Goal: Task Accomplishment & Management: Manage account settings

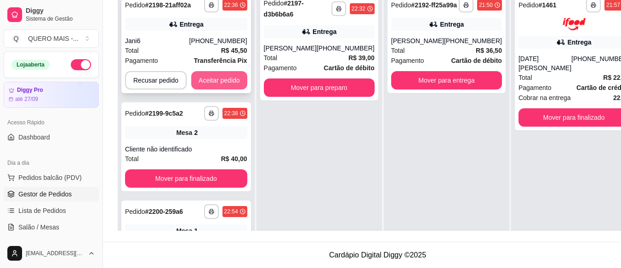
click at [212, 80] on button "Aceitar pedido" at bounding box center [219, 80] width 56 height 18
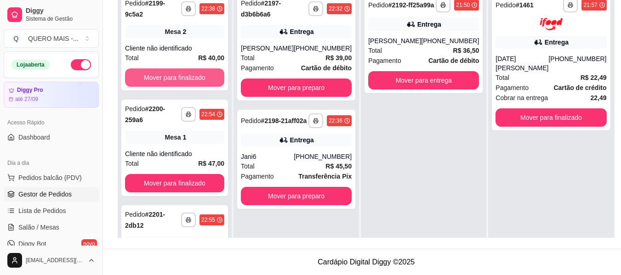
click at [212, 80] on button "Mover para finalizado" at bounding box center [174, 78] width 99 height 18
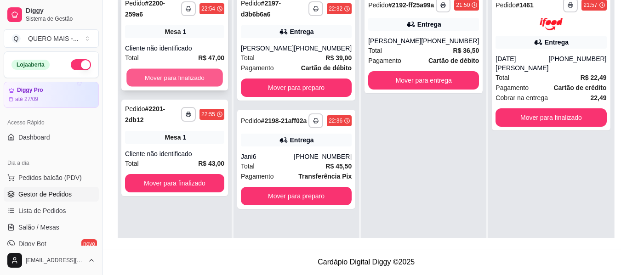
click at [179, 74] on button "Mover para finalizado" at bounding box center [174, 78] width 97 height 18
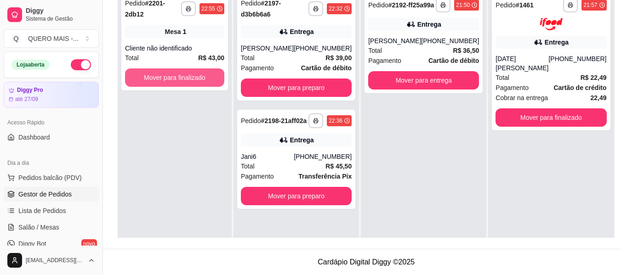
click at [179, 74] on button "Mover para finalizado" at bounding box center [174, 78] width 99 height 18
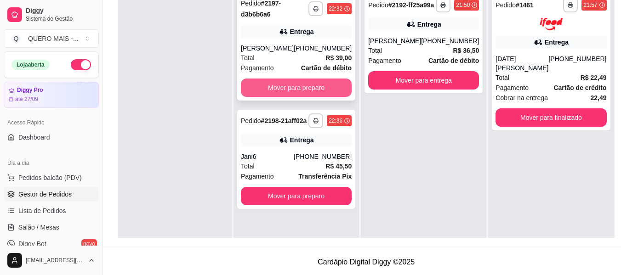
click at [264, 89] on button "Mover para preparo" at bounding box center [296, 88] width 111 height 18
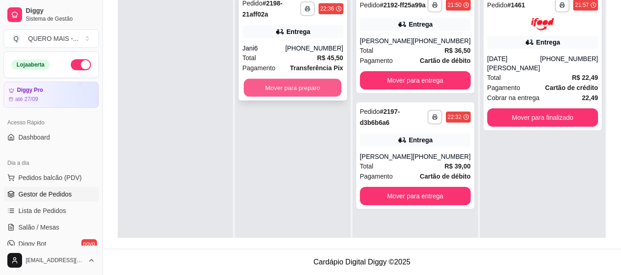
click at [263, 89] on button "Mover para preparo" at bounding box center [293, 88] width 98 height 18
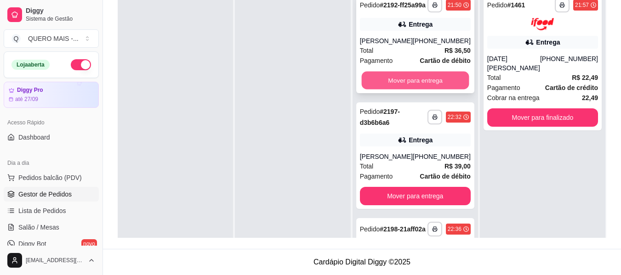
click at [402, 90] on button "Mover para entrega" at bounding box center [415, 81] width 108 height 18
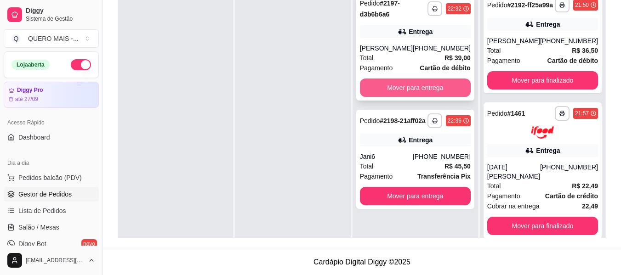
click at [397, 80] on button "Mover para entrega" at bounding box center [415, 88] width 111 height 18
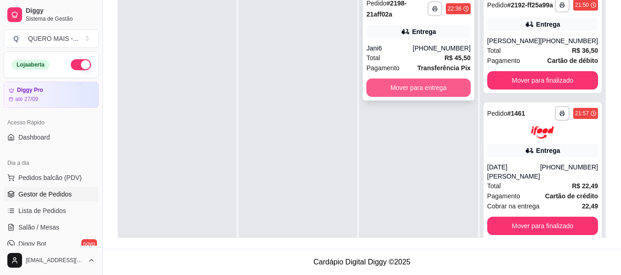
click at [395, 84] on button "Mover para entrega" at bounding box center [418, 88] width 104 height 18
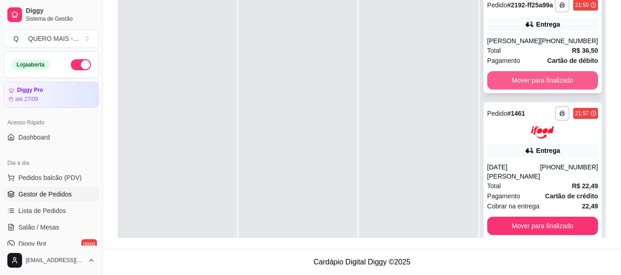
click at [500, 93] on div "**********" at bounding box center [543, 43] width 118 height 99
click at [537, 89] on button "Mover para finalizado" at bounding box center [542, 80] width 111 height 18
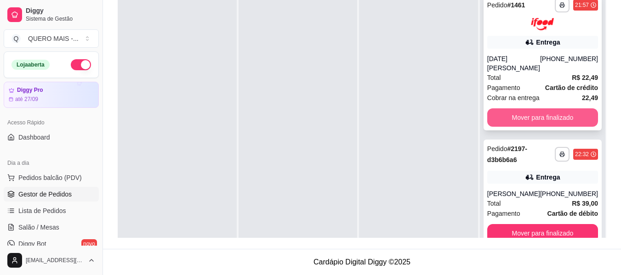
click at [554, 110] on button "Mover para finalizado" at bounding box center [542, 117] width 111 height 18
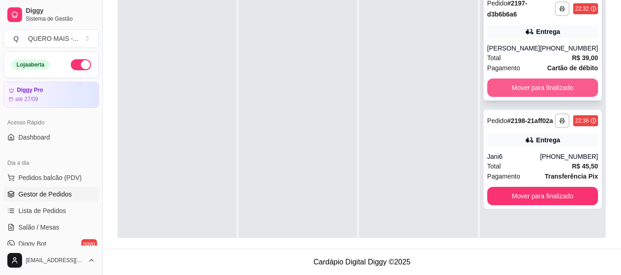
click at [545, 88] on button "Mover para finalizado" at bounding box center [542, 88] width 111 height 18
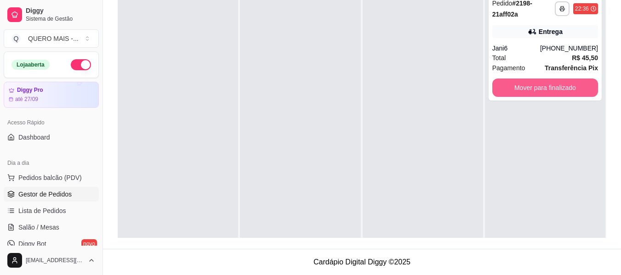
click at [545, 84] on button "Mover para finalizado" at bounding box center [545, 88] width 106 height 18
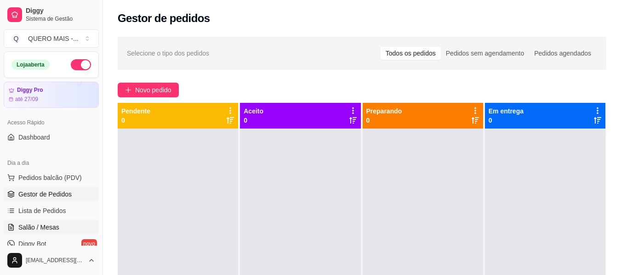
click at [41, 225] on span "Salão / Mesas" at bounding box center [38, 227] width 41 height 9
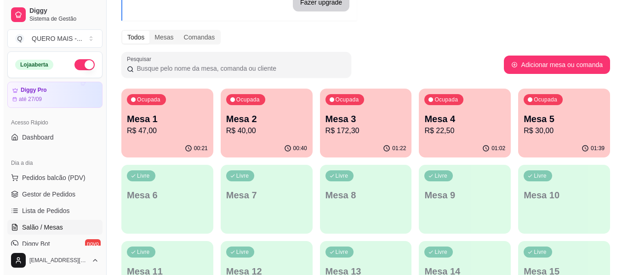
scroll to position [92, 0]
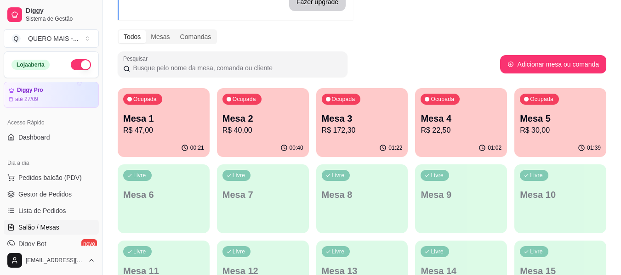
click at [181, 130] on p "R$ 47,00" at bounding box center [163, 130] width 81 height 11
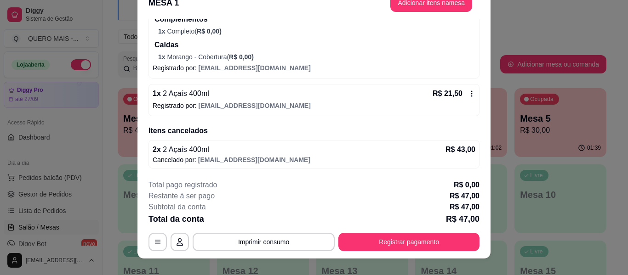
scroll to position [28, 0]
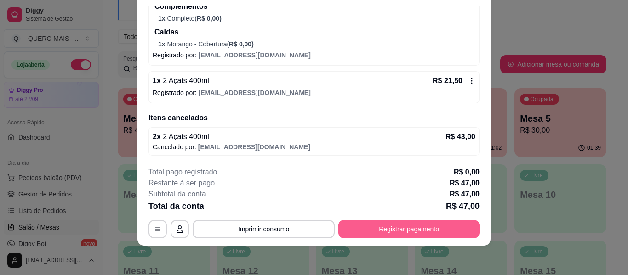
click at [390, 228] on button "Registrar pagamento" at bounding box center [408, 229] width 141 height 18
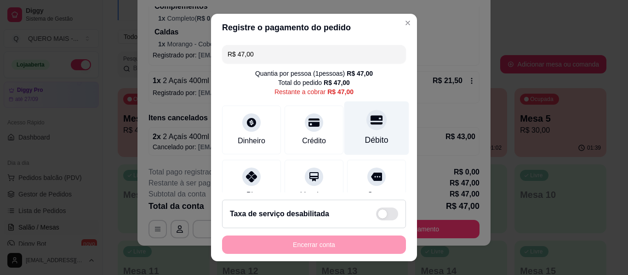
click at [366, 121] on div at bounding box center [376, 120] width 20 height 20
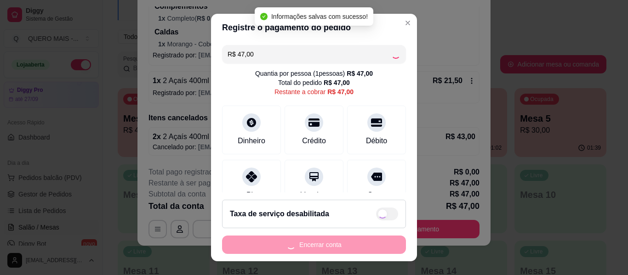
type input "R$ 0,00"
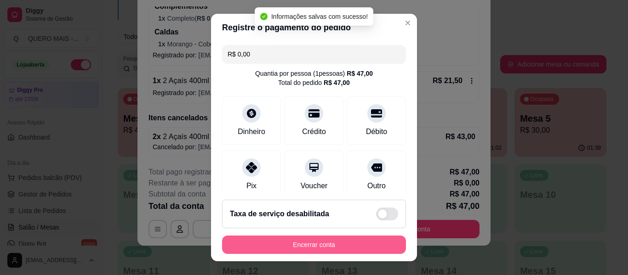
click at [320, 245] on button "Encerrar conta" at bounding box center [314, 245] width 184 height 18
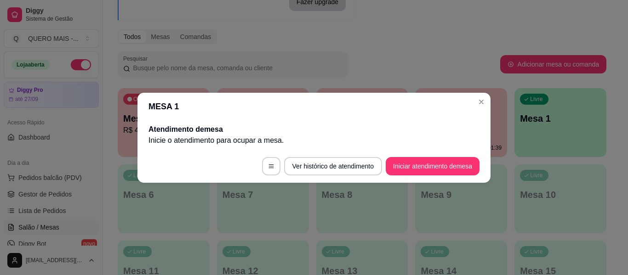
scroll to position [0, 0]
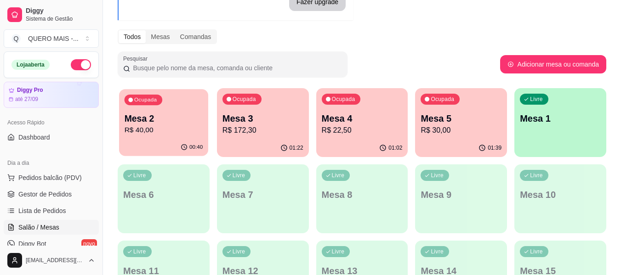
click at [193, 124] on p "Mesa 2" at bounding box center [164, 119] width 79 height 12
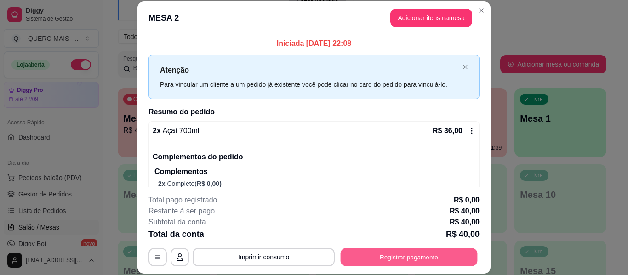
click at [384, 254] on button "Registrar pagamento" at bounding box center [409, 258] width 137 height 18
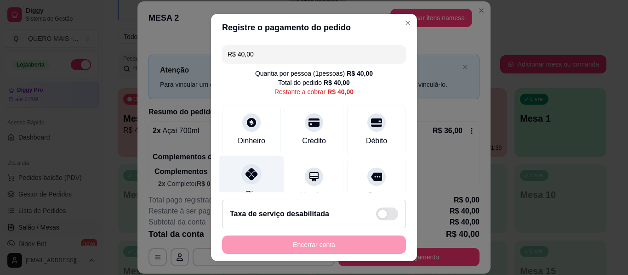
click at [243, 183] on div at bounding box center [251, 174] width 20 height 20
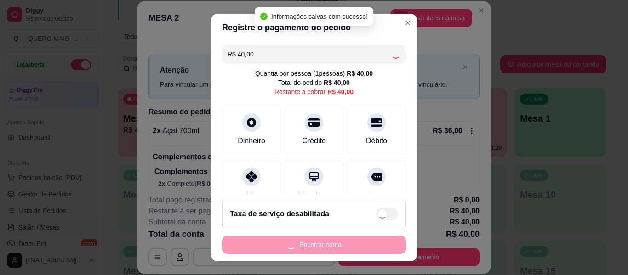
type input "R$ 0,00"
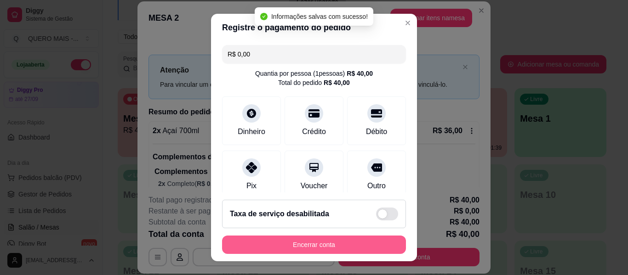
click at [267, 245] on button "Encerrar conta" at bounding box center [314, 245] width 184 height 18
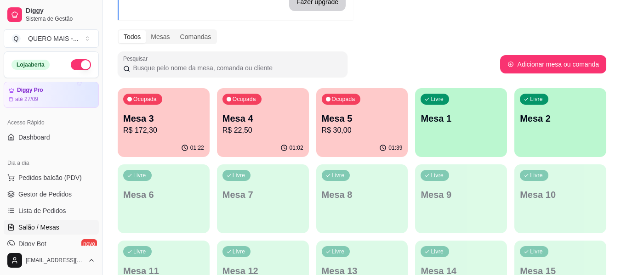
click at [157, 129] on p "R$ 172,30" at bounding box center [163, 130] width 81 height 11
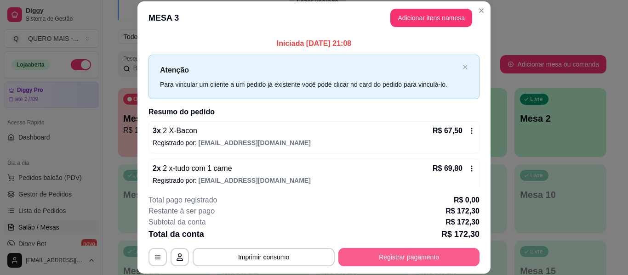
click at [404, 261] on button "Registrar pagamento" at bounding box center [408, 257] width 141 height 18
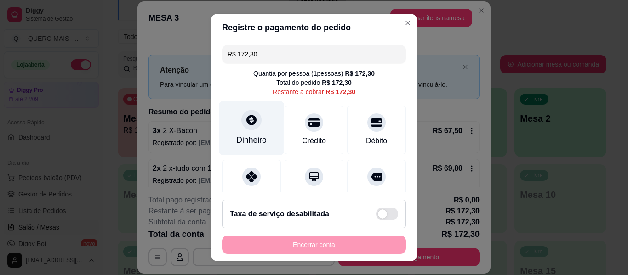
click at [240, 140] on div "Dinheiro" at bounding box center [251, 140] width 30 height 12
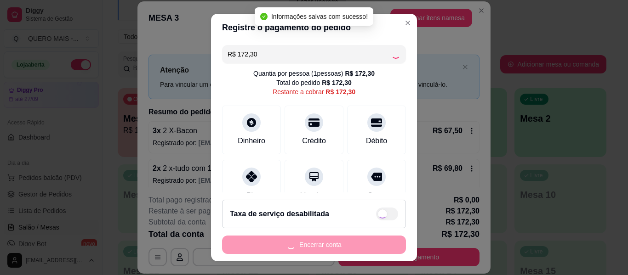
type input "R$ 0,00"
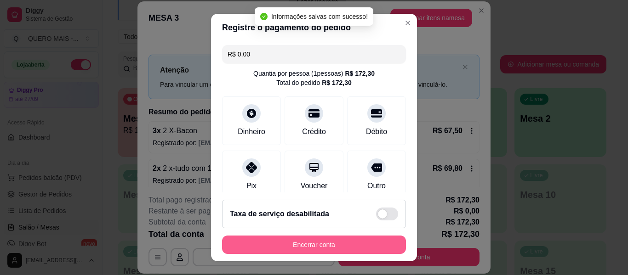
click at [320, 244] on button "Encerrar conta" at bounding box center [314, 245] width 184 height 18
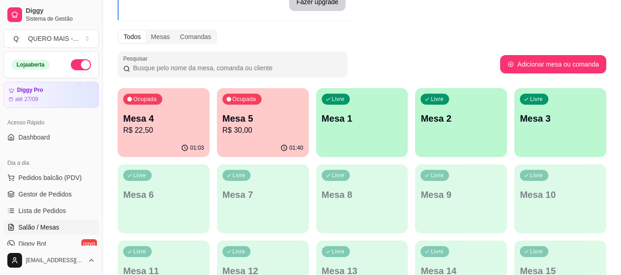
click at [172, 132] on p "R$ 22,50" at bounding box center [163, 130] width 81 height 11
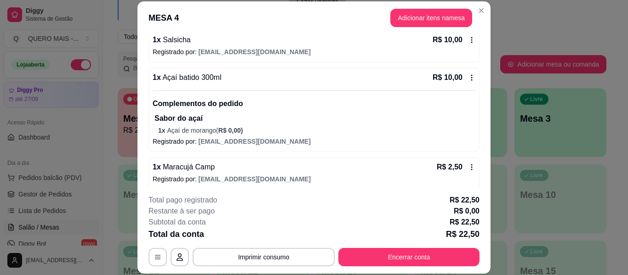
scroll to position [97, 0]
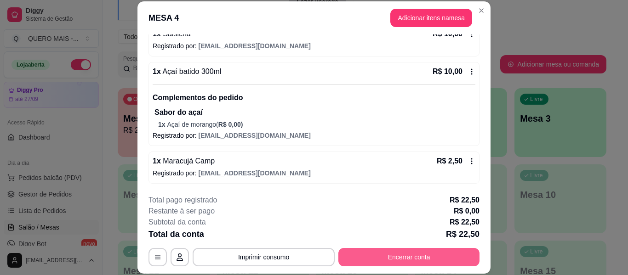
click at [431, 263] on button "Encerrar conta" at bounding box center [408, 257] width 141 height 18
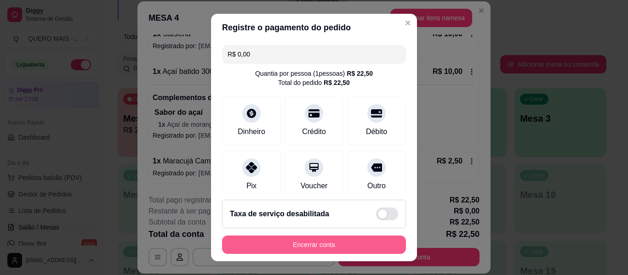
click at [360, 244] on button "Encerrar conta" at bounding box center [314, 245] width 184 height 18
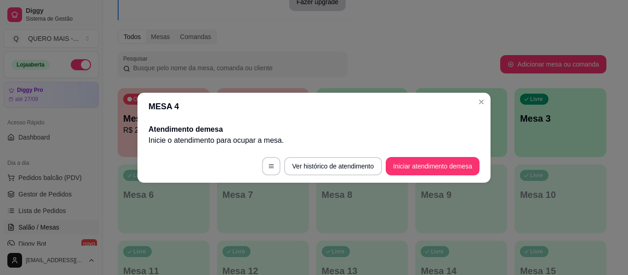
scroll to position [0, 0]
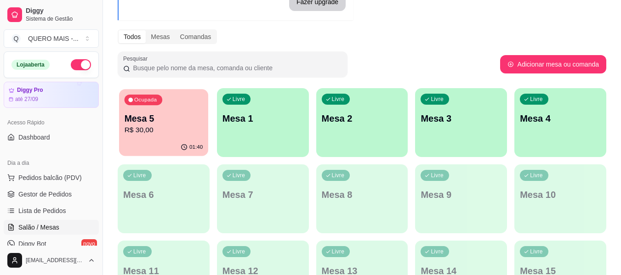
click at [189, 135] on p "R$ 30,00" at bounding box center [164, 130] width 79 height 11
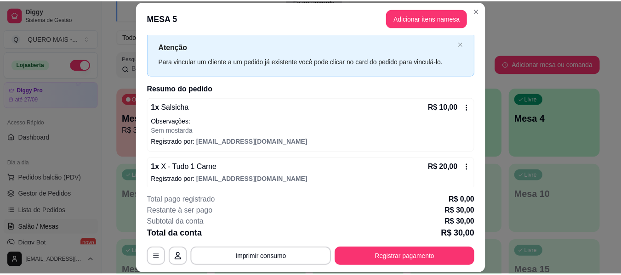
scroll to position [29, 0]
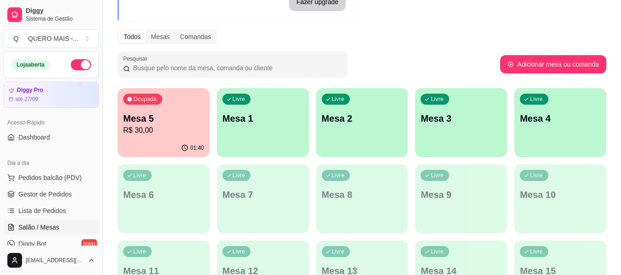
click at [81, 67] on button "button" at bounding box center [81, 64] width 20 height 11
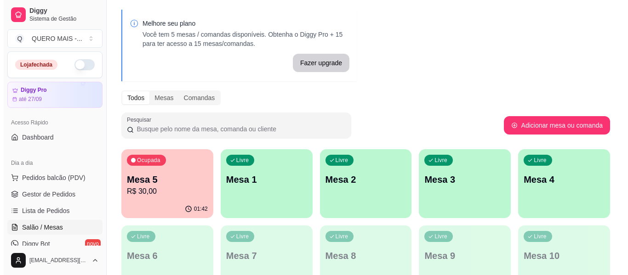
scroll to position [0, 0]
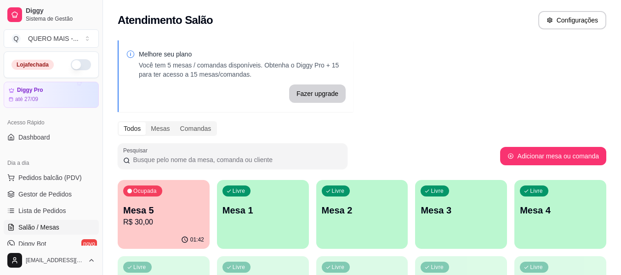
click at [133, 220] on p "R$ 30,00" at bounding box center [163, 222] width 81 height 11
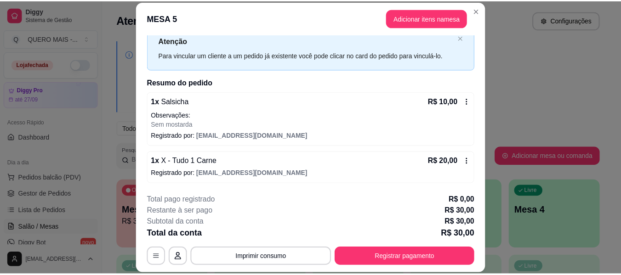
scroll to position [28, 0]
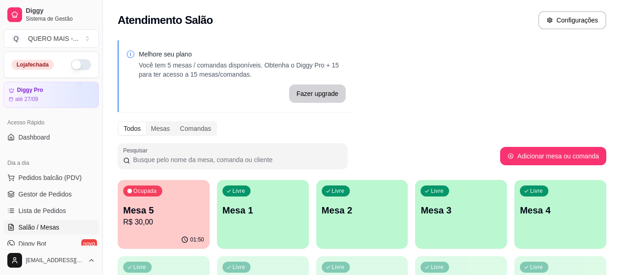
click at [146, 217] on p "R$ 30,00" at bounding box center [163, 222] width 81 height 11
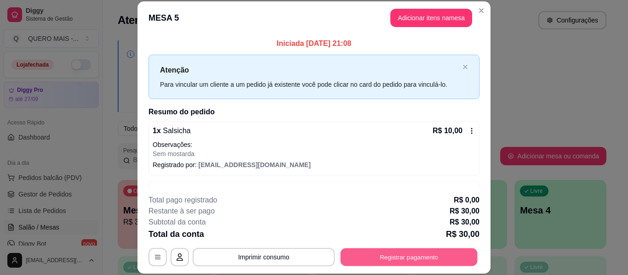
click at [394, 255] on button "Registrar pagamento" at bounding box center [409, 258] width 137 height 18
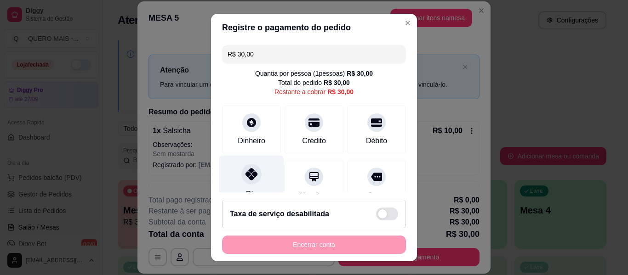
click at [251, 175] on icon at bounding box center [252, 174] width 12 height 12
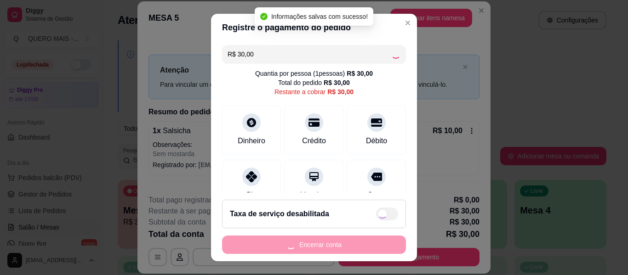
type input "R$ 0,00"
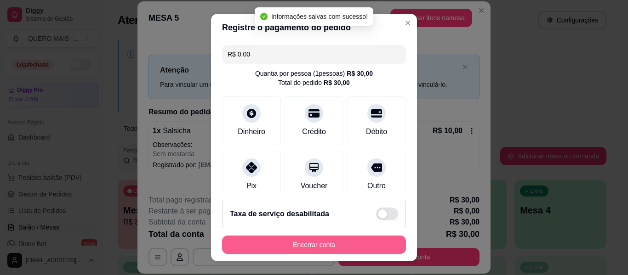
click at [279, 245] on button "Encerrar conta" at bounding box center [314, 245] width 184 height 18
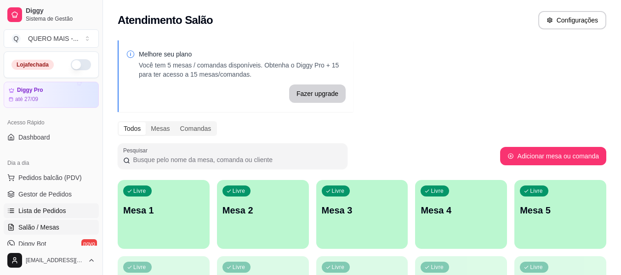
click at [54, 216] on link "Lista de Pedidos" at bounding box center [51, 211] width 95 height 15
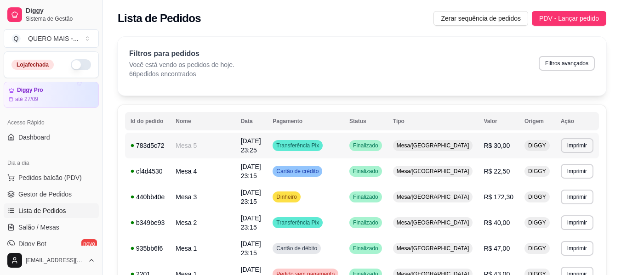
scroll to position [92, 0]
